Goal: Task Accomplishment & Management: Use online tool/utility

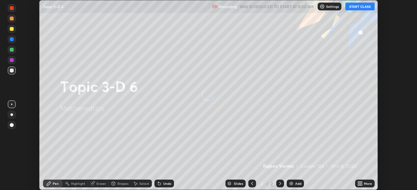
scroll to position [190, 417]
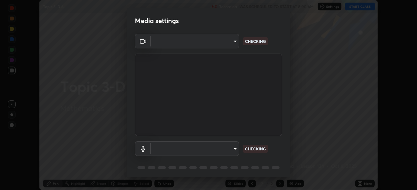
type input "5a3b26b24554f8cf6e797ef24758c72d9ac35fc194b839c1ab14931f8614fd13"
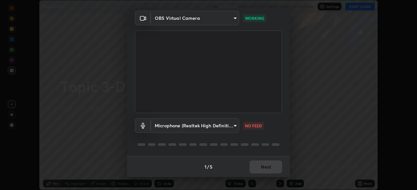
click at [230, 122] on body "Erase all Topic 3-D 6 Recording WAS SCHEDULED TO START AT 8:00 AM Settings STAR…" at bounding box center [208, 95] width 417 height 190
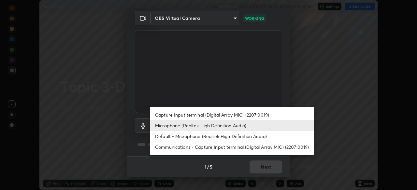
click at [226, 137] on li "Default - Microphone (Realtek High Definition Audio)" at bounding box center [232, 136] width 164 height 11
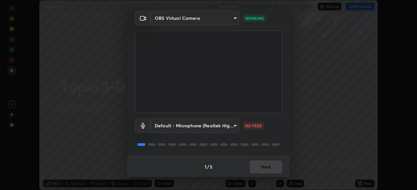
click at [234, 126] on body "Erase all Topic 3-D 6 Recording WAS SCHEDULED TO START AT 8:00 AM Settings STAR…" at bounding box center [208, 95] width 417 height 190
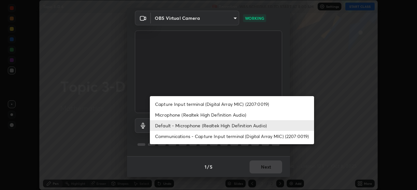
click at [219, 116] on li "Microphone (Realtek High Definition Audio)" at bounding box center [232, 115] width 164 height 11
type input "a2845f27f241d78e81142a5bcad2dd0661d1231b7acccdda9ee201247719edf7"
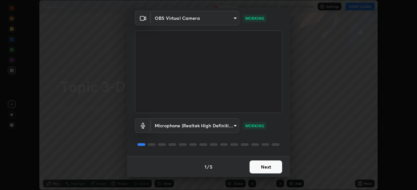
click at [269, 169] on button "Next" at bounding box center [265, 167] width 33 height 13
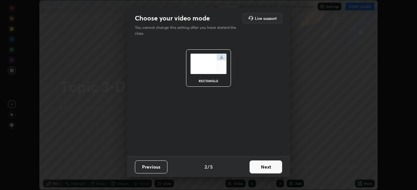
click at [274, 164] on button "Next" at bounding box center [265, 167] width 33 height 13
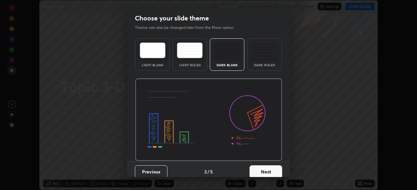
click at [276, 170] on button "Next" at bounding box center [265, 172] width 33 height 13
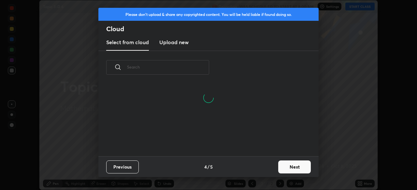
click at [295, 169] on button "Next" at bounding box center [294, 167] width 33 height 13
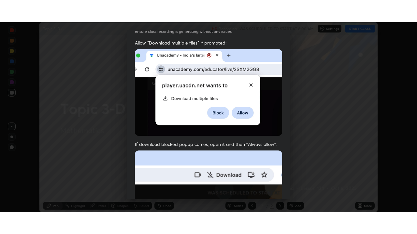
scroll to position [156, 0]
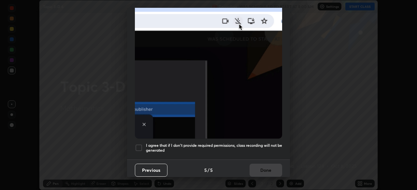
click at [136, 145] on div at bounding box center [139, 148] width 8 height 8
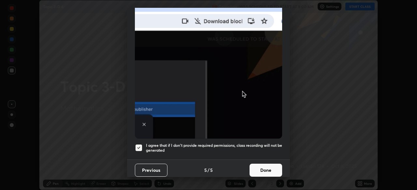
click at [272, 167] on button "Done" at bounding box center [265, 170] width 33 height 13
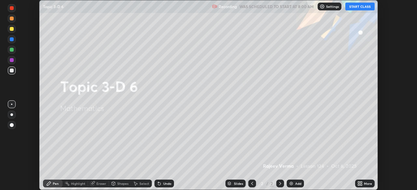
click at [357, 6] on button "START CLASS" at bounding box center [359, 7] width 29 height 8
click at [361, 185] on icon at bounding box center [361, 185] width 2 height 2
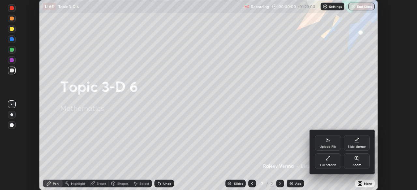
click at [330, 166] on div "Full screen" at bounding box center [328, 165] width 16 height 3
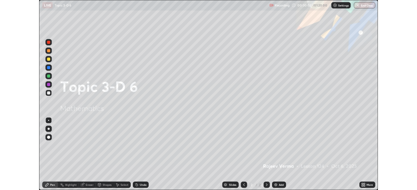
scroll to position [234, 417]
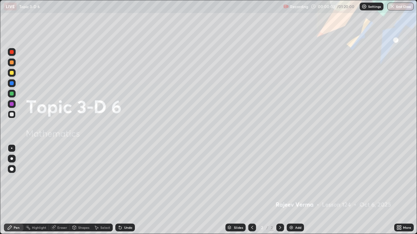
click at [292, 190] on img at bounding box center [290, 227] width 5 height 5
click at [291, 190] on img at bounding box center [290, 227] width 5 height 5
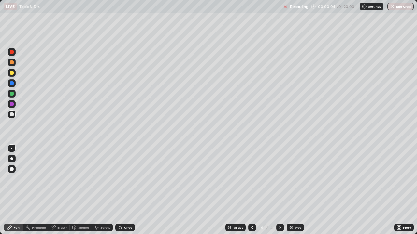
click at [290, 190] on img at bounding box center [290, 227] width 5 height 5
click at [289, 190] on img at bounding box center [290, 227] width 5 height 5
click at [286, 190] on div "Add" at bounding box center [294, 228] width 17 height 8
click at [288, 190] on img at bounding box center [290, 227] width 5 height 5
click at [291, 190] on img at bounding box center [290, 227] width 5 height 5
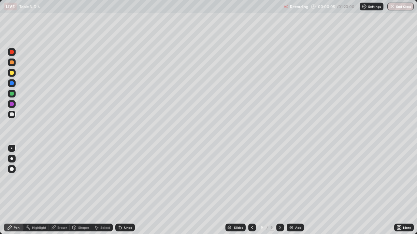
click at [290, 190] on img at bounding box center [290, 227] width 5 height 5
click at [288, 190] on img at bounding box center [290, 227] width 5 height 5
click at [251, 190] on icon at bounding box center [251, 227] width 5 height 5
click at [252, 190] on icon at bounding box center [251, 227] width 5 height 5
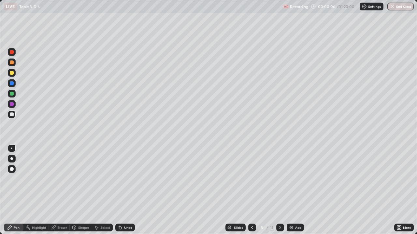
click at [251, 190] on icon at bounding box center [251, 227] width 5 height 5
click at [254, 190] on div at bounding box center [252, 228] width 8 height 8
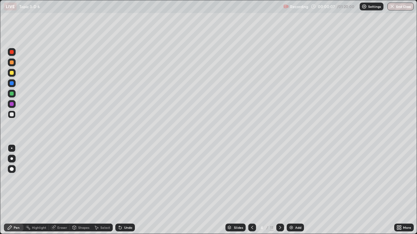
click at [251, 190] on icon at bounding box center [251, 227] width 5 height 5
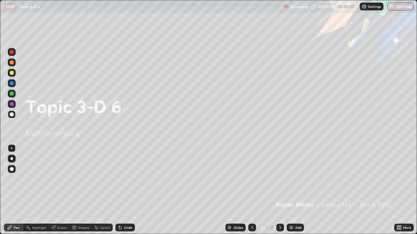
click at [253, 190] on div at bounding box center [252, 228] width 8 height 8
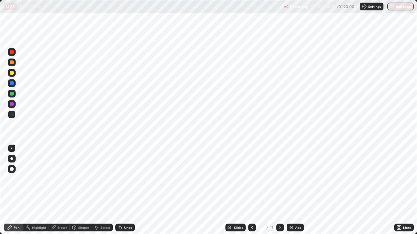
click at [254, 190] on icon at bounding box center [251, 227] width 5 height 5
click at [280, 190] on icon at bounding box center [280, 227] width 2 height 3
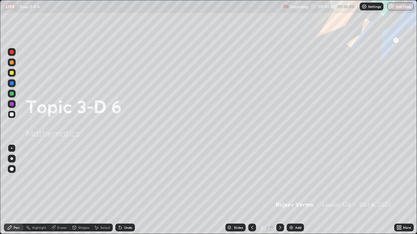
click at [279, 190] on icon at bounding box center [279, 227] width 5 height 5
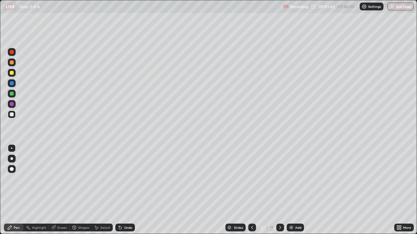
click at [12, 93] on div at bounding box center [12, 94] width 4 height 4
click at [129, 190] on div "Undo" at bounding box center [128, 227] width 8 height 3
click at [125, 190] on div "Undo" at bounding box center [128, 227] width 8 height 3
click at [124, 190] on div "Undo" at bounding box center [128, 227] width 8 height 3
click at [126, 190] on div "Undo" at bounding box center [128, 227] width 8 height 3
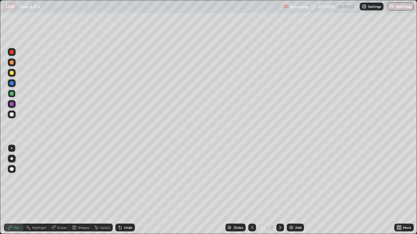
click at [129, 190] on div "Undo" at bounding box center [125, 228] width 20 height 8
click at [127, 190] on div "Undo" at bounding box center [128, 227] width 8 height 3
click at [128, 190] on div "Undo" at bounding box center [128, 227] width 8 height 3
click at [83, 190] on div "Shapes" at bounding box center [83, 227] width 11 height 3
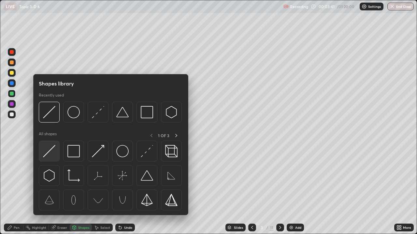
click at [50, 148] on img at bounding box center [49, 151] width 12 height 12
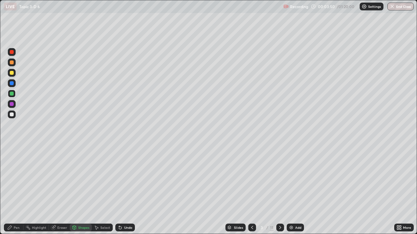
click at [18, 190] on div "Pen" at bounding box center [17, 227] width 6 height 3
click at [13, 115] on div at bounding box center [12, 115] width 4 height 4
click at [80, 190] on div "Shapes" at bounding box center [83, 227] width 11 height 3
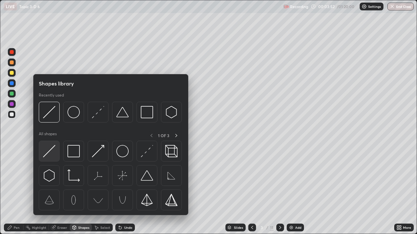
click at [50, 149] on img at bounding box center [49, 151] width 12 height 12
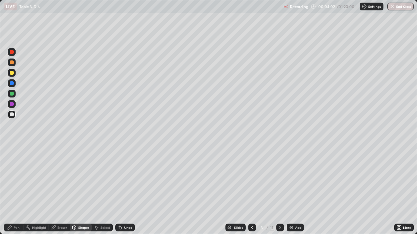
click at [18, 190] on div "Pen" at bounding box center [17, 227] width 6 height 3
click at [12, 73] on div at bounding box center [12, 73] width 4 height 4
click at [12, 63] on div at bounding box center [12, 63] width 4 height 4
click at [12, 190] on div "Pen" at bounding box center [14, 228] width 20 height 8
click at [11, 75] on div at bounding box center [12, 73] width 4 height 4
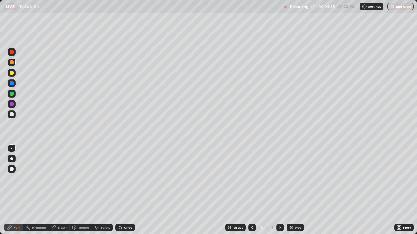
click at [11, 74] on div at bounding box center [12, 73] width 4 height 4
click at [13, 73] on div at bounding box center [12, 73] width 4 height 4
click at [9, 63] on div at bounding box center [12, 63] width 8 height 8
click at [279, 190] on icon at bounding box center [279, 227] width 5 height 5
click at [11, 93] on div at bounding box center [12, 94] width 4 height 4
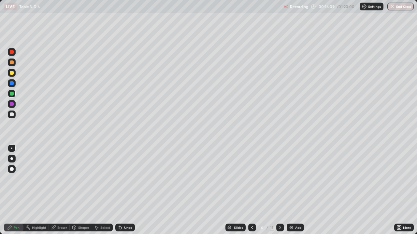
click at [13, 73] on div at bounding box center [12, 73] width 4 height 4
click at [126, 190] on div "Undo" at bounding box center [128, 227] width 8 height 3
click at [124, 190] on div "Undo" at bounding box center [128, 227] width 8 height 3
click at [83, 190] on div "Shapes" at bounding box center [83, 227] width 11 height 3
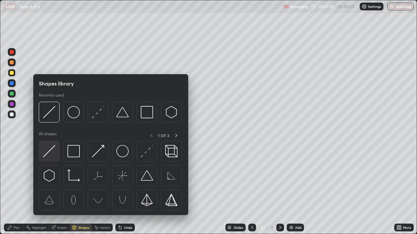
click at [49, 149] on img at bounding box center [49, 151] width 12 height 12
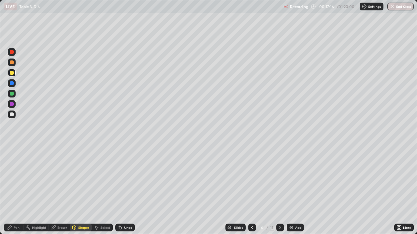
click at [13, 115] on div at bounding box center [12, 115] width 4 height 4
click at [17, 190] on div "Pen" at bounding box center [17, 227] width 6 height 3
click at [12, 95] on div at bounding box center [12, 94] width 4 height 4
click at [12, 113] on div at bounding box center [12, 115] width 4 height 4
click at [11, 95] on div at bounding box center [12, 94] width 4 height 4
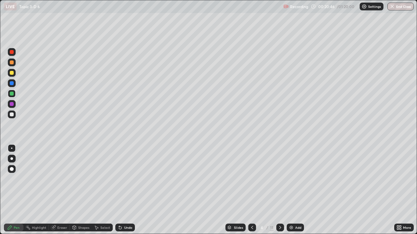
click at [281, 190] on icon at bounding box center [279, 227] width 5 height 5
click at [12, 72] on div at bounding box center [12, 73] width 4 height 4
click at [126, 190] on div "Undo" at bounding box center [128, 227] width 8 height 3
click at [126, 190] on div "Undo" at bounding box center [125, 228] width 20 height 8
click at [85, 190] on div "Shapes" at bounding box center [83, 227] width 11 height 3
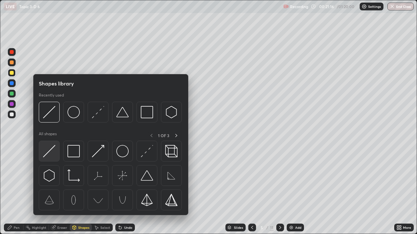
click at [53, 149] on img at bounding box center [49, 151] width 12 height 12
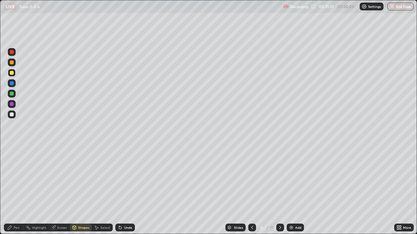
click at [11, 93] on div at bounding box center [12, 94] width 4 height 4
click at [14, 190] on div "Pen" at bounding box center [17, 227] width 6 height 3
click at [12, 113] on div at bounding box center [12, 115] width 4 height 4
click at [13, 73] on div at bounding box center [12, 73] width 4 height 4
click at [126, 190] on div "Undo" at bounding box center [128, 227] width 8 height 3
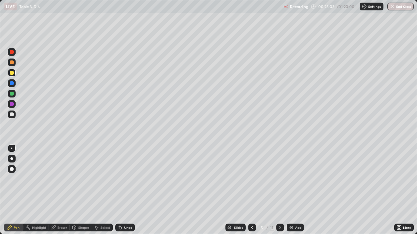
click at [128, 190] on div "Undo" at bounding box center [128, 227] width 8 height 3
click at [127, 190] on div "Undo" at bounding box center [128, 227] width 8 height 3
click at [13, 115] on div at bounding box center [12, 115] width 4 height 4
click at [124, 190] on div "Undo" at bounding box center [128, 227] width 8 height 3
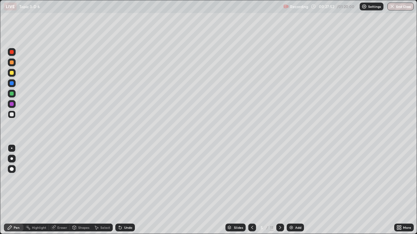
click at [124, 190] on div "Undo" at bounding box center [128, 227] width 8 height 3
click at [128, 190] on div "Undo" at bounding box center [128, 227] width 8 height 3
click at [10, 73] on div at bounding box center [12, 73] width 4 height 4
click at [281, 190] on div at bounding box center [280, 228] width 8 height 8
click at [12, 61] on div at bounding box center [12, 63] width 4 height 4
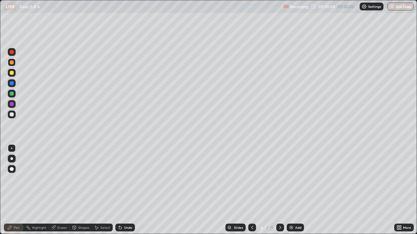
click at [400, 190] on icon at bounding box center [400, 227] width 2 height 2
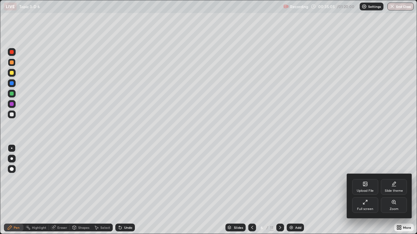
click at [369, 190] on div "Full screen" at bounding box center [365, 206] width 26 height 16
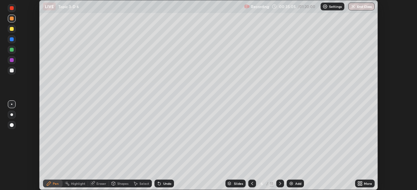
scroll to position [32359, 32132]
